Goal: Transaction & Acquisition: Purchase product/service

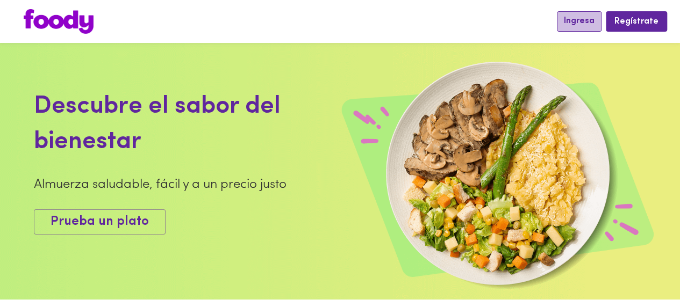
click at [578, 28] on button "Ingresa" at bounding box center [579, 21] width 45 height 20
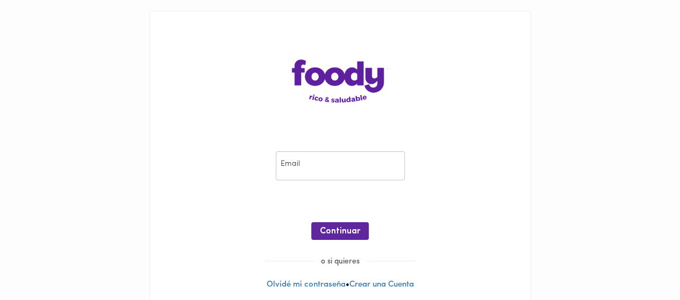
click at [304, 169] on input "email" at bounding box center [340, 167] width 129 height 30
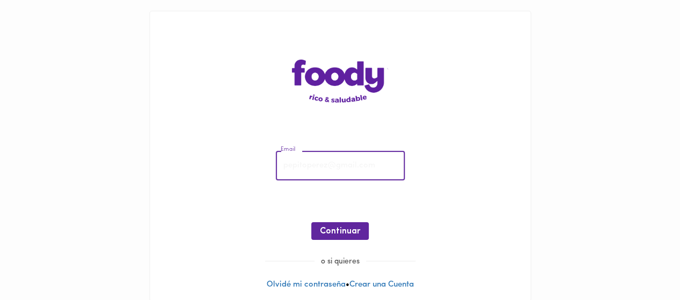
type input "alejabjs@gmail.com"
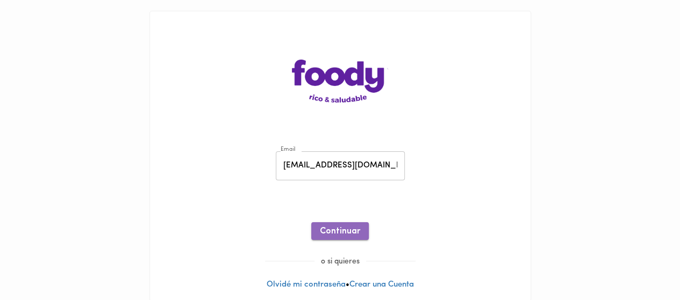
click at [323, 230] on span "Continuar" at bounding box center [340, 232] width 40 height 10
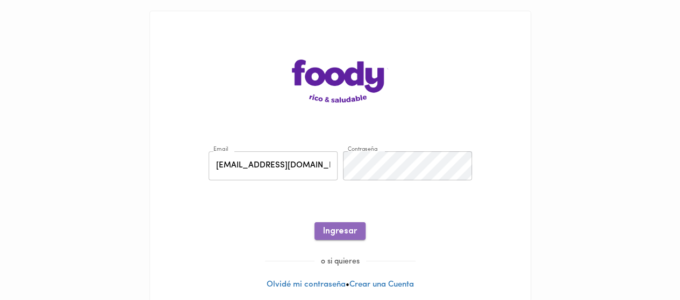
click at [338, 227] on span "Ingresar" at bounding box center [340, 232] width 34 height 10
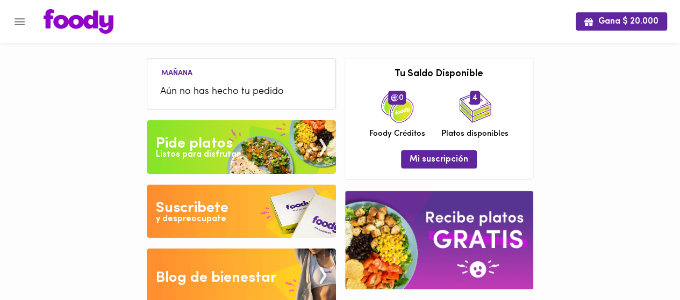
click at [240, 79] on ul "Mañana Aún no has hecho tu pedido" at bounding box center [241, 85] width 177 height 46
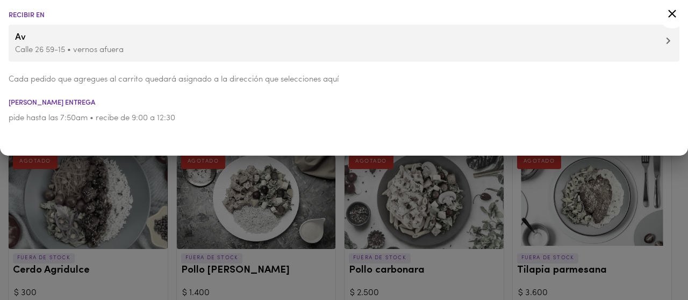
click at [673, 17] on icon at bounding box center [671, 13] width 13 height 13
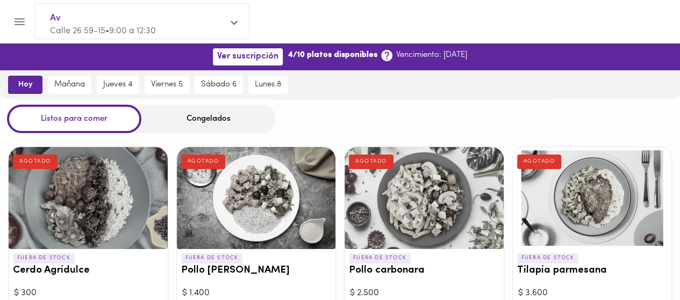
click at [201, 115] on div "Congelados" at bounding box center [208, 119] width 134 height 28
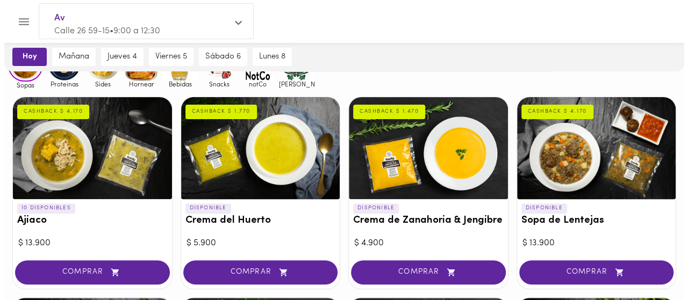
scroll to position [114, 0]
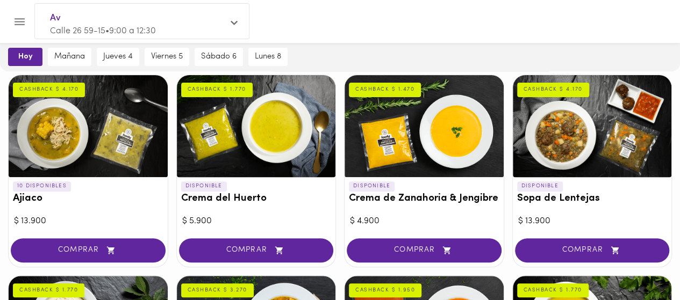
click at [115, 140] on div at bounding box center [88, 126] width 159 height 102
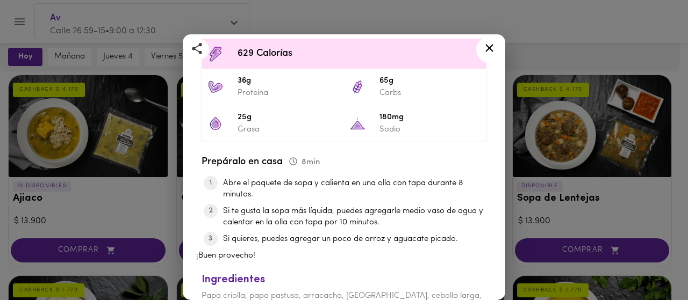
scroll to position [315, 0]
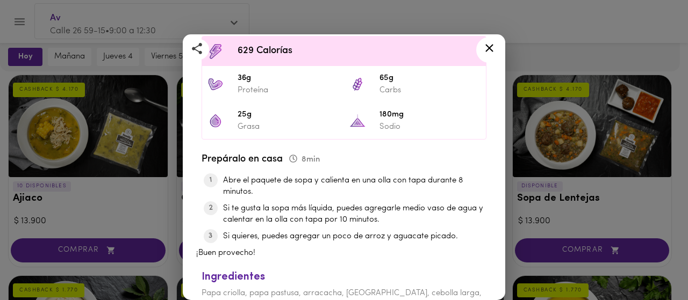
click at [493, 48] on icon at bounding box center [488, 47] width 13 height 13
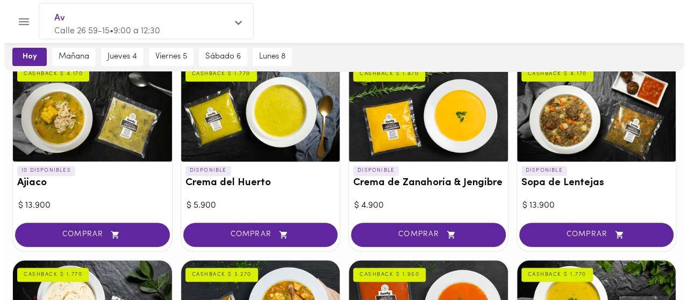
scroll to position [133, 0]
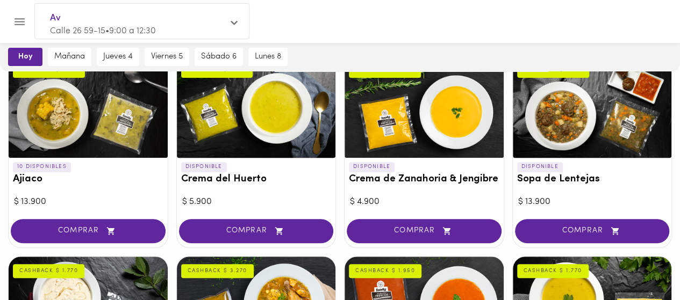
click at [266, 146] on div at bounding box center [256, 107] width 159 height 102
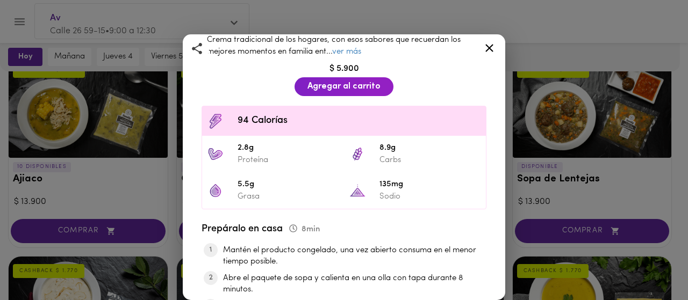
scroll to position [248, 0]
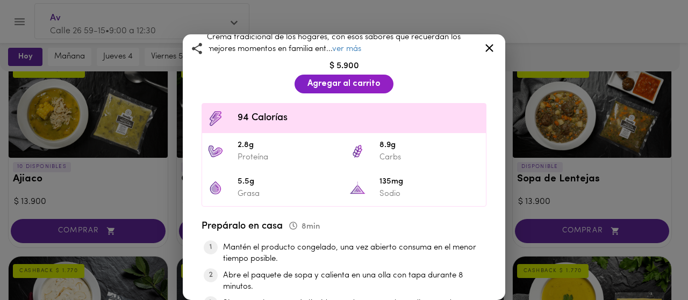
click at [280, 78] on div "1 porción 300 g 8 minutos Crema tradicional de los hogares, con esos sabores qu…" at bounding box center [344, 221] width 304 height 421
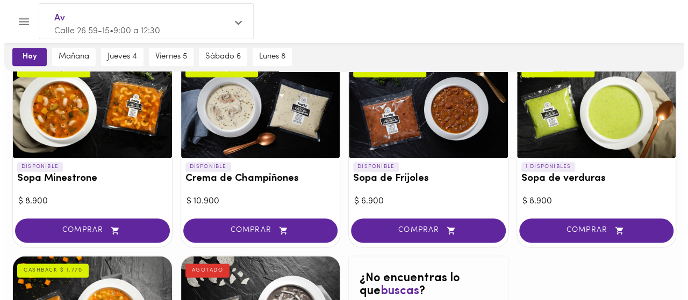
scroll to position [544, 0]
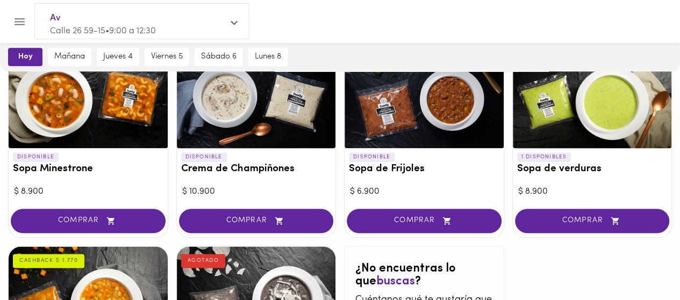
click at [572, 119] on div at bounding box center [592, 97] width 159 height 102
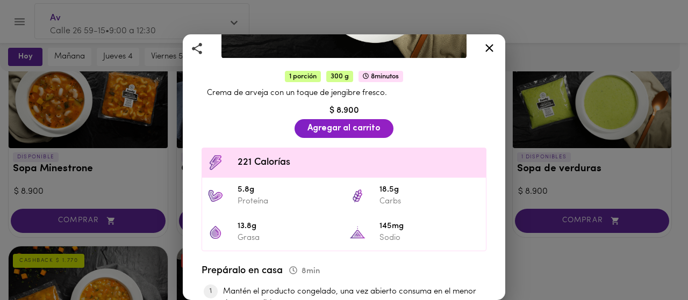
scroll to position [193, 0]
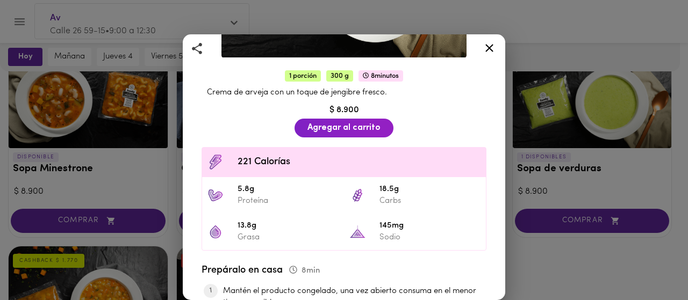
click at [492, 50] on icon at bounding box center [489, 48] width 8 height 8
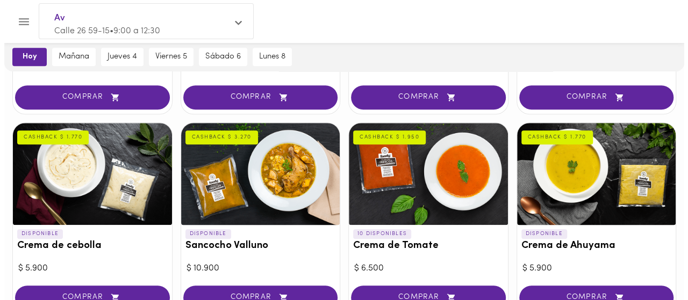
scroll to position [262, 0]
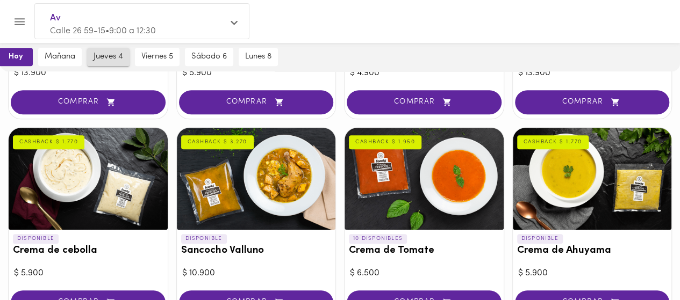
drag, startPoint x: 98, startPoint y: 47, endPoint x: 61, endPoint y: 55, distance: 37.3
click at [84, 55] on div "jueves 4" at bounding box center [108, 56] width 48 height 29
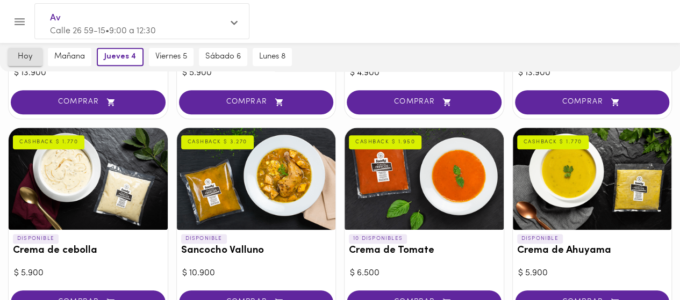
click at [26, 59] on span "hoy" at bounding box center [25, 57] width 21 height 10
click at [237, 27] on icon at bounding box center [233, 23] width 7 height 8
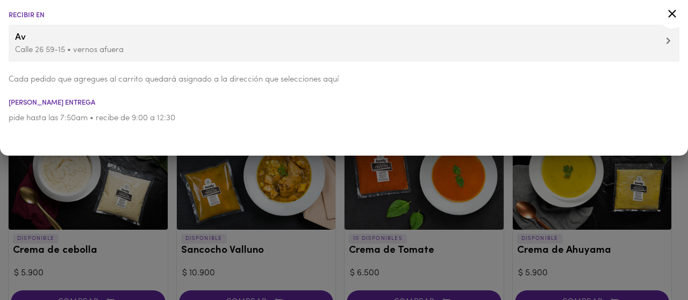
click at [161, 49] on p "Calle 26 59-15 • vernos afuera" at bounding box center [344, 50] width 658 height 11
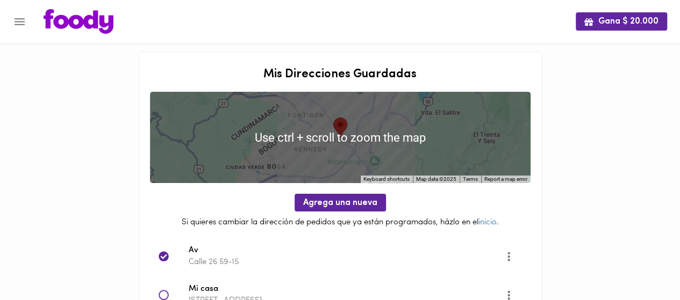
scroll to position [57, 0]
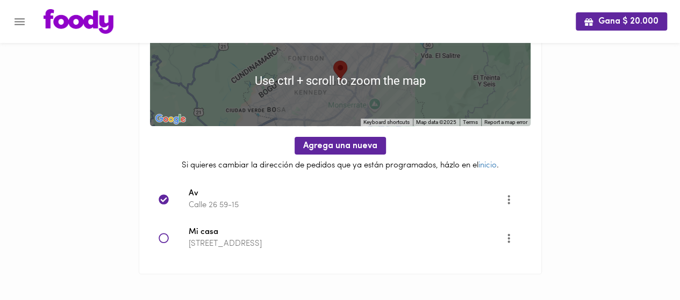
click at [170, 239] on div at bounding box center [173, 238] width 30 height 11
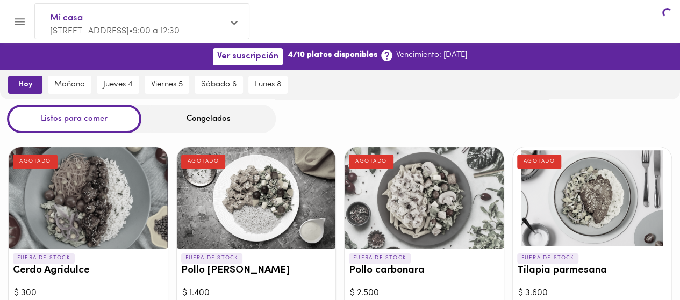
click at [158, 237] on div at bounding box center [88, 198] width 159 height 102
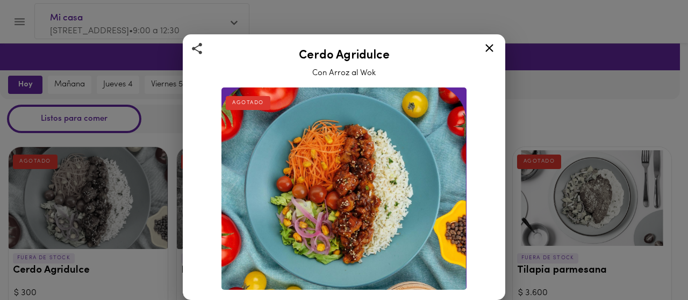
click at [133, 84] on div "Cerdo Agridulce Con Arroz al Wok AGOTADO Cerdo apanado al horno en salsa agridu…" at bounding box center [344, 150] width 688 height 300
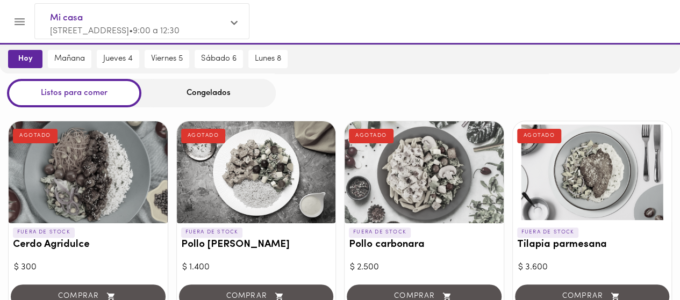
scroll to position [24, 0]
